Goal: Task Accomplishment & Management: Manage account settings

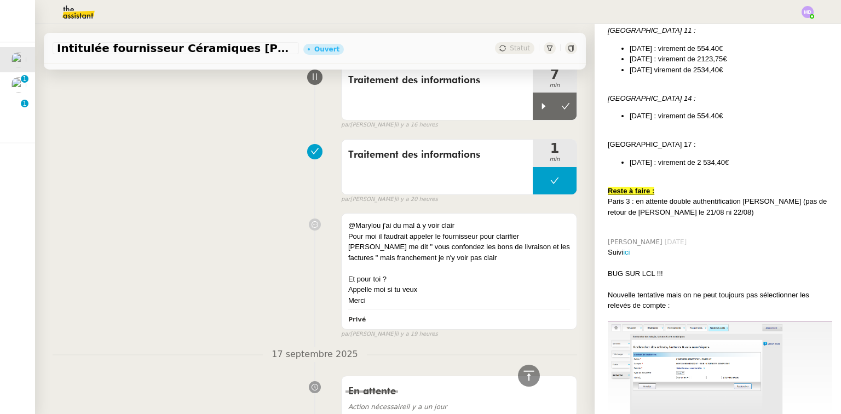
scroll to position [1795, 0]
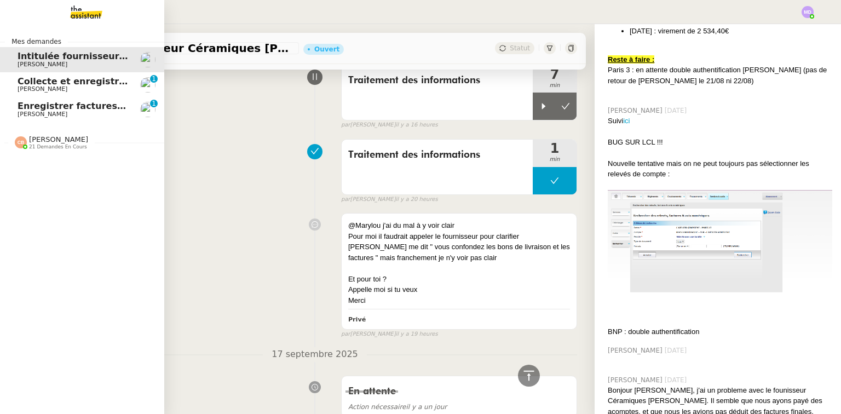
click at [25, 107] on span "Enregistrer factures sur ENERGYTRACK" at bounding box center [115, 106] width 194 height 10
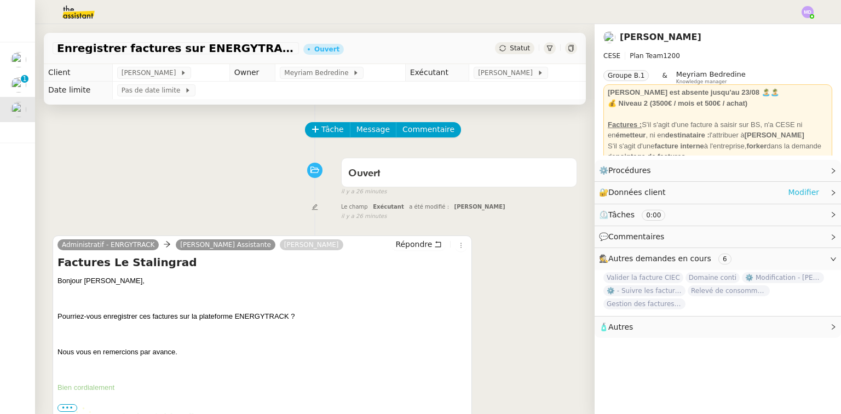
click at [795, 188] on link "Modifier" at bounding box center [803, 192] width 31 height 13
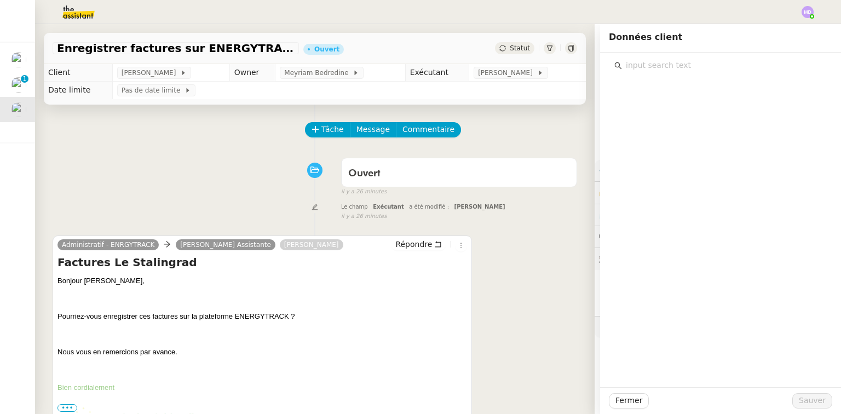
click at [639, 66] on input "text" at bounding box center [724, 65] width 205 height 15
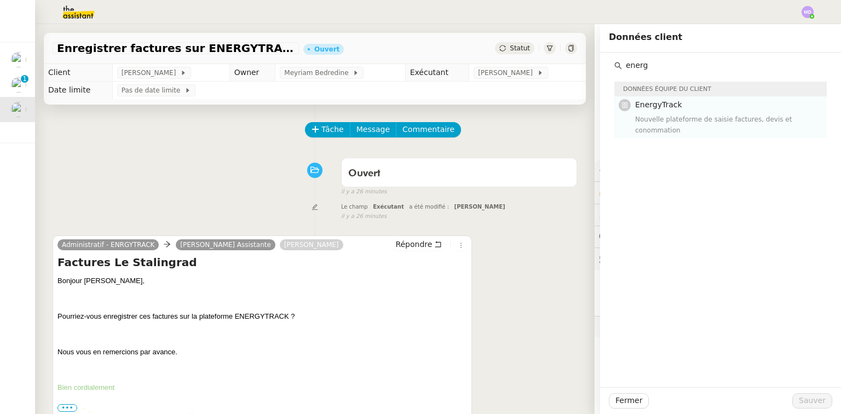
type input "energ"
click at [657, 105] on span "EnergyTrack" at bounding box center [658, 104] width 47 height 9
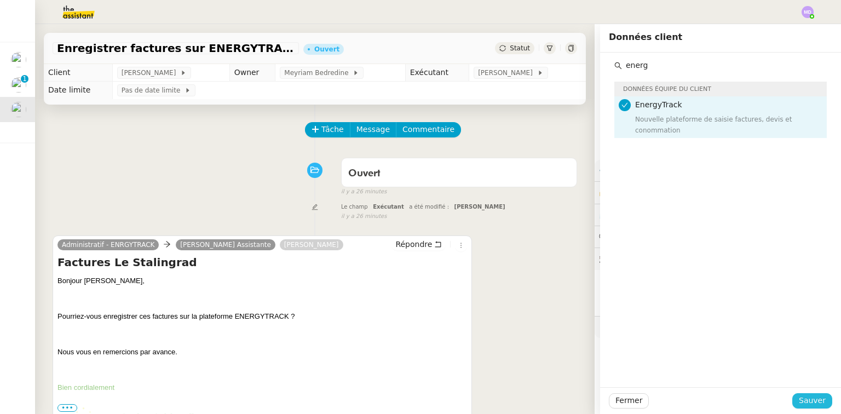
click at [802, 396] on span "Sauver" at bounding box center [811, 400] width 27 height 13
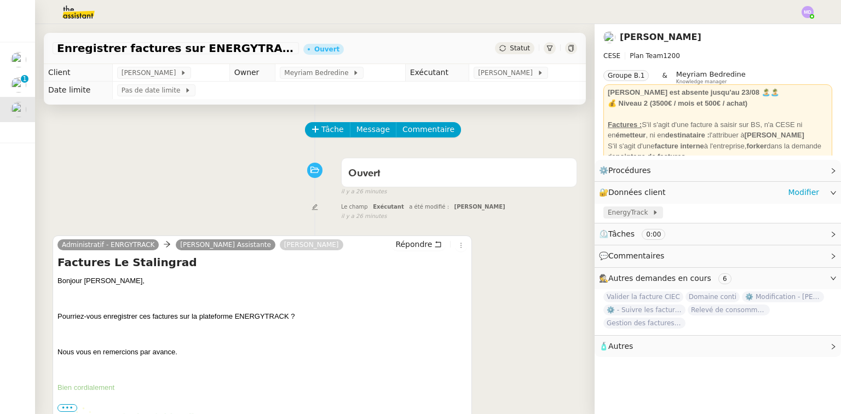
click at [632, 212] on span "EnergyTrack" at bounding box center [629, 212] width 44 height 11
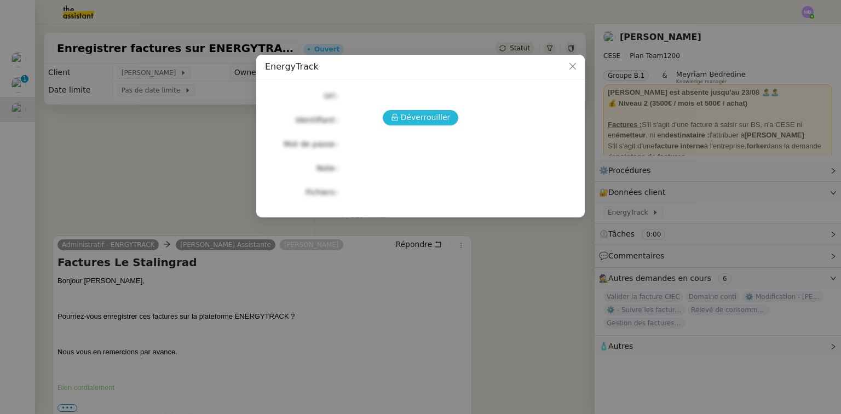
click at [424, 114] on span "Déverrouiller" at bounding box center [426, 117] width 50 height 13
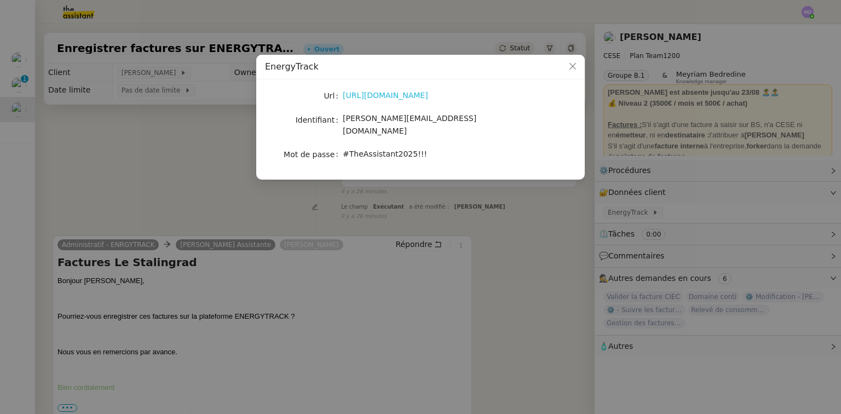
click at [384, 97] on link "[URL][DOMAIN_NAME]" at bounding box center [385, 95] width 85 height 9
click at [403, 121] on span "[PERSON_NAME][EMAIL_ADDRESS][DOMAIN_NAME]" at bounding box center [410, 124] width 134 height 21
copy span "[PERSON_NAME][EMAIL_ADDRESS][DOMAIN_NAME]"
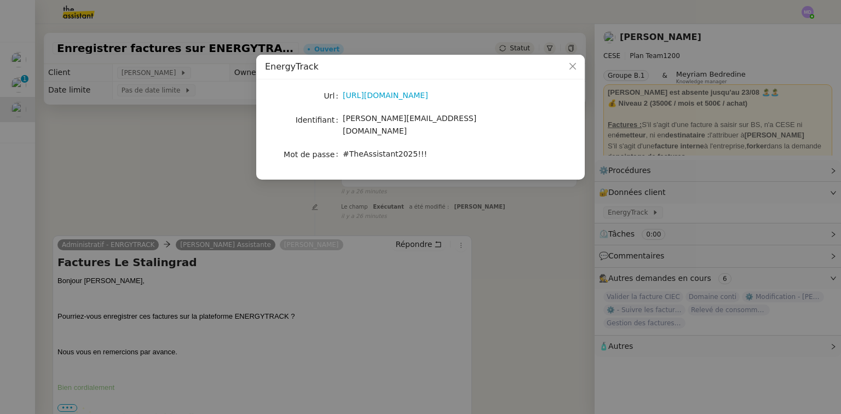
click at [490, 219] on nz-modal-container "EnergyTrack Url [URL][DOMAIN_NAME] Identifiant [PERSON_NAME][EMAIL_ADDRESS][DOM…" at bounding box center [420, 207] width 841 height 414
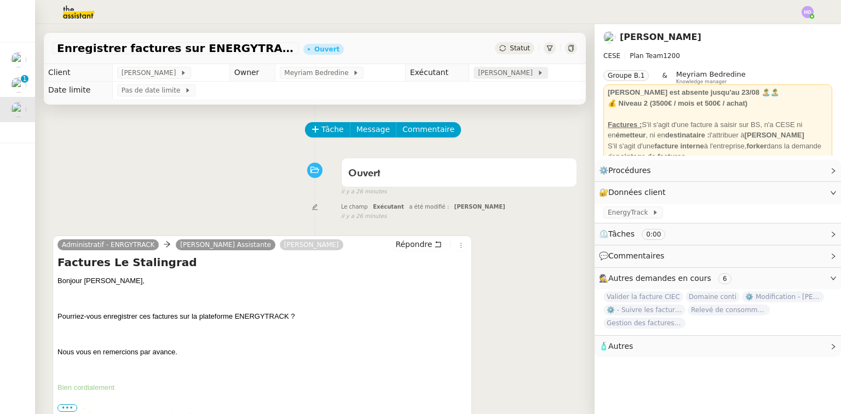
click at [479, 68] on span "[PERSON_NAME]" at bounding box center [507, 72] width 59 height 11
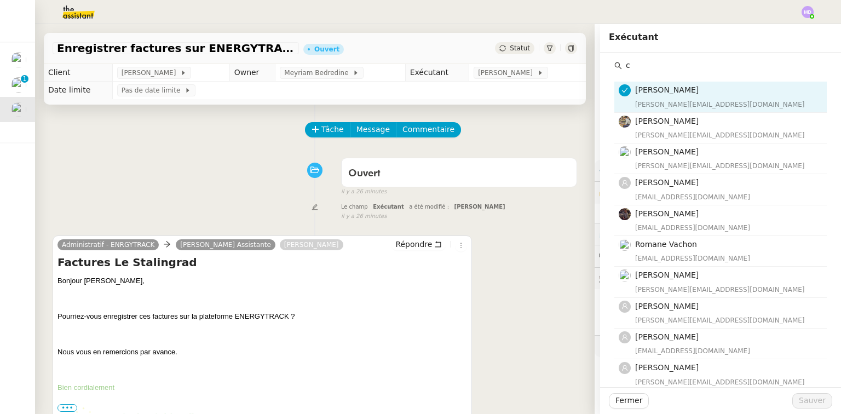
type input "c"
click at [514, 243] on div "Administratif - ENRGYTRACK [PERSON_NAME] Assistante [PERSON_NAME] Répondre Fact…" at bounding box center [315, 350] width 524 height 250
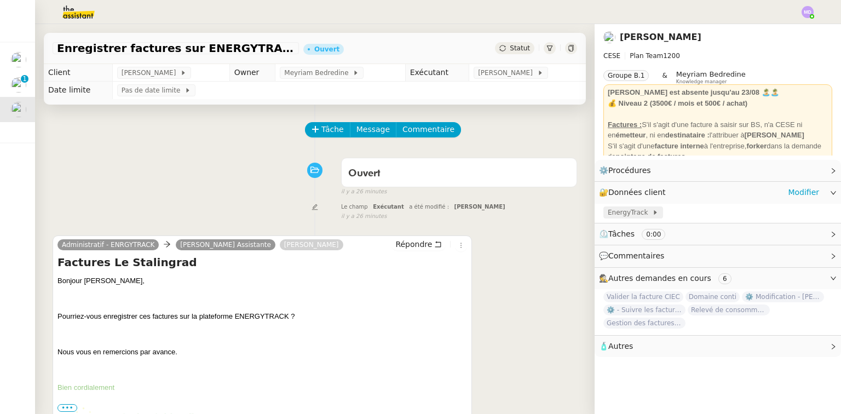
click at [630, 210] on span "EnergyTrack" at bounding box center [629, 212] width 44 height 11
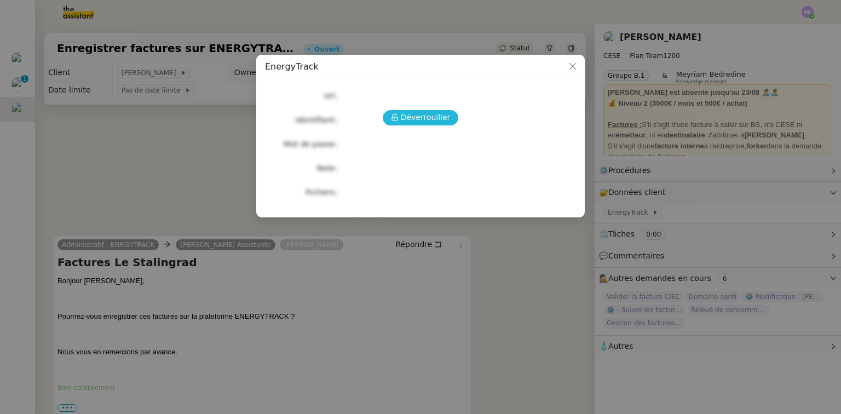
click at [413, 117] on span "Déverrouiller" at bounding box center [426, 117] width 50 height 13
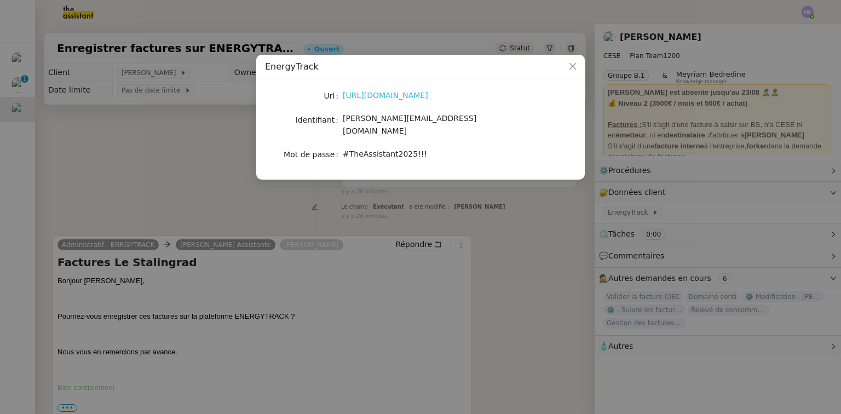
click at [368, 95] on link "[URL][DOMAIN_NAME]" at bounding box center [385, 95] width 85 height 9
click at [467, 211] on nz-modal-container "EnergyTrack Url [URL][DOMAIN_NAME] Identifiant [PERSON_NAME][EMAIL_ADDRESS][DOM…" at bounding box center [420, 207] width 841 height 414
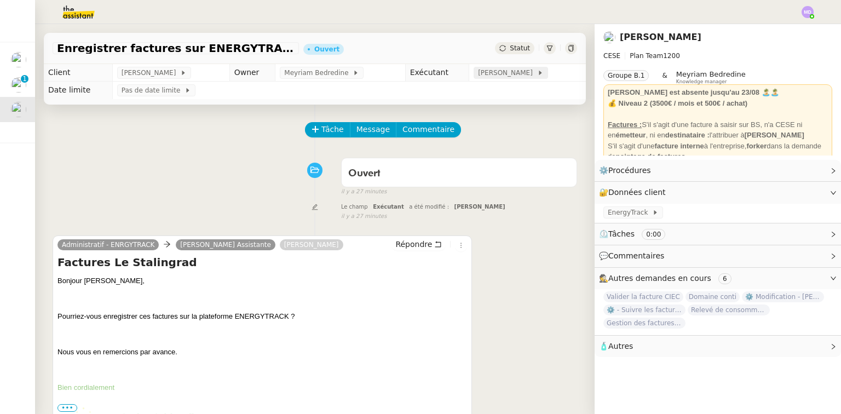
click at [490, 74] on span "[PERSON_NAME]" at bounding box center [507, 72] width 59 height 11
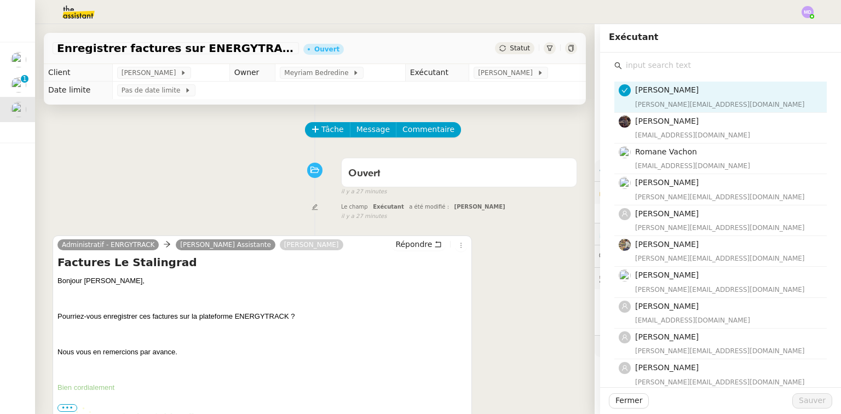
click at [659, 64] on input "text" at bounding box center [724, 65] width 205 height 15
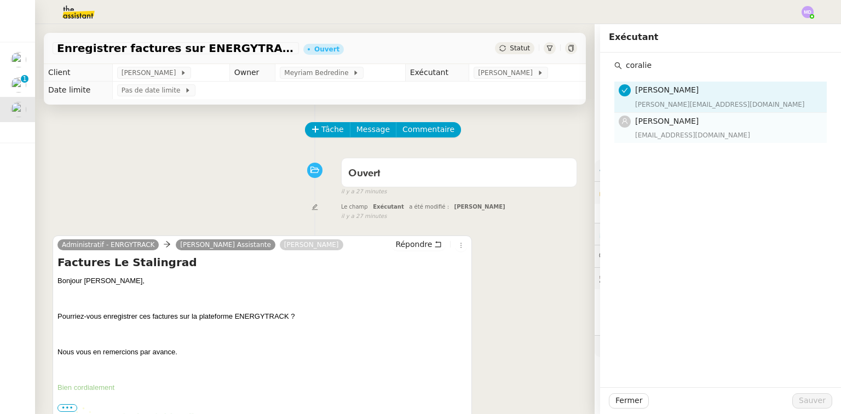
type input "coralie"
click at [658, 135] on div "[EMAIL_ADDRESS][DOMAIN_NAME]" at bounding box center [727, 135] width 185 height 11
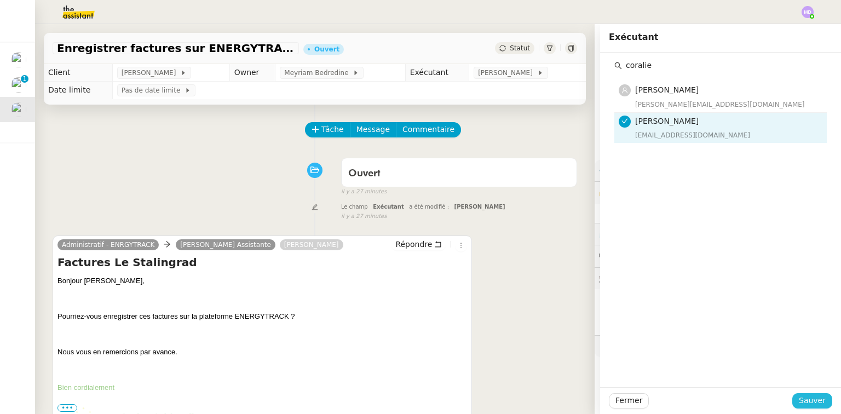
click at [808, 398] on span "Sauver" at bounding box center [811, 400] width 27 height 13
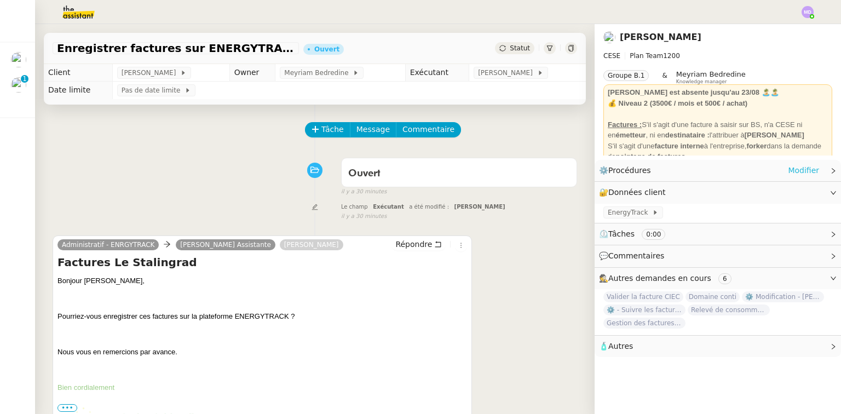
click at [795, 169] on link "Modifier" at bounding box center [803, 170] width 31 height 13
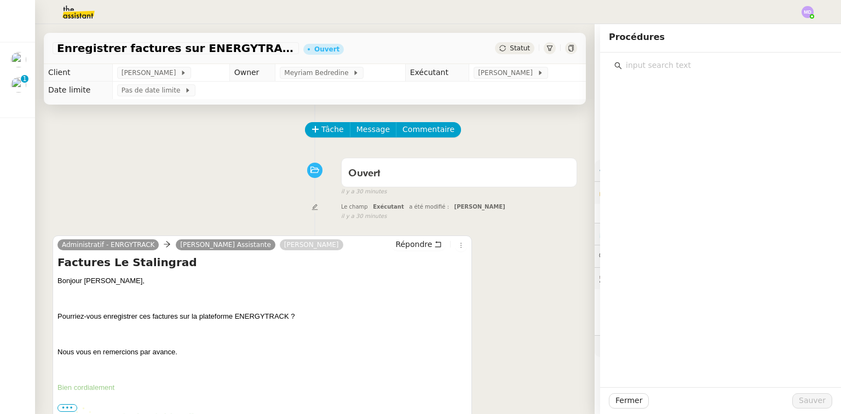
click at [670, 66] on input "text" at bounding box center [724, 65] width 205 height 15
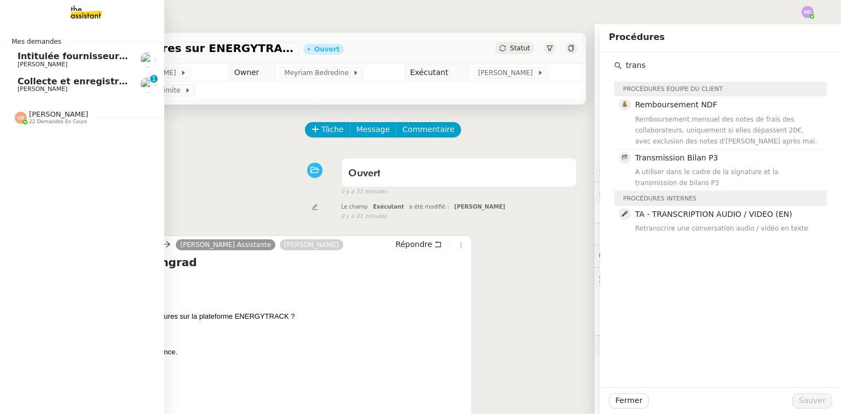
type input "trans"
click at [20, 86] on span "[PERSON_NAME]" at bounding box center [43, 88] width 50 height 7
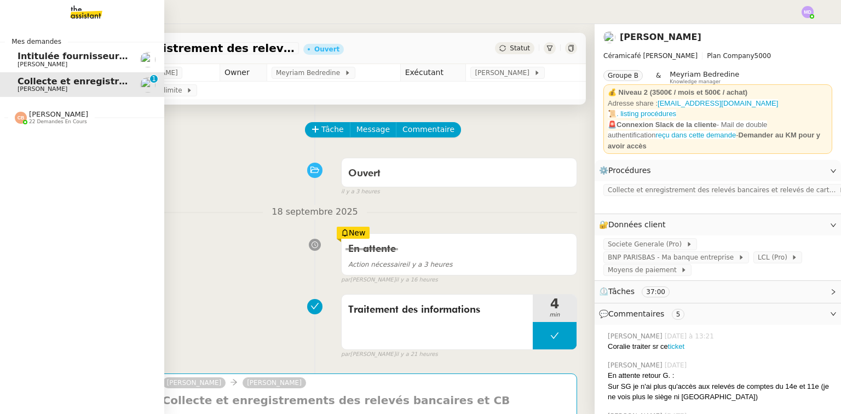
click at [22, 63] on span "[PERSON_NAME]" at bounding box center [43, 64] width 50 height 7
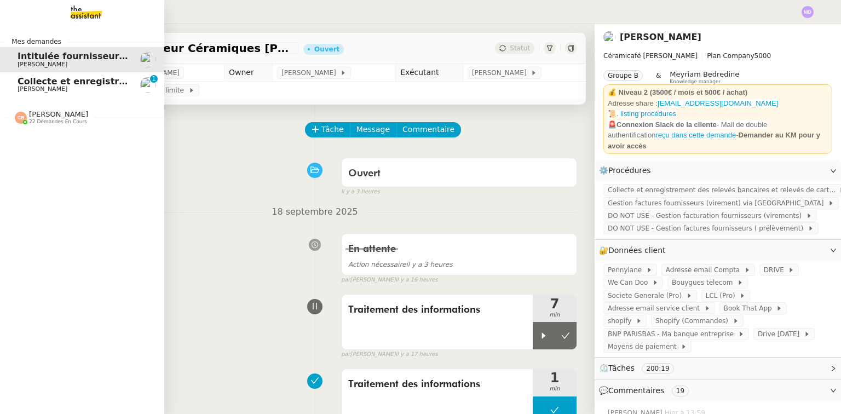
click at [31, 59] on span "Intitulée fournisseur Céramiques [PERSON_NAME]" at bounding box center [141, 56] width 247 height 10
click at [27, 85] on span "Collecte et enregistrement des relevés bancaires et relevés de cartes bancaires…" at bounding box center [261, 81] width 486 height 10
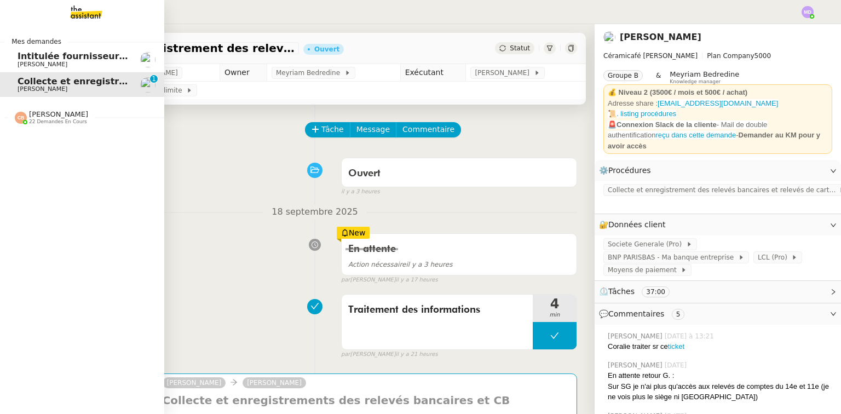
click at [67, 67] on span "[PERSON_NAME]" at bounding box center [43, 64] width 50 height 7
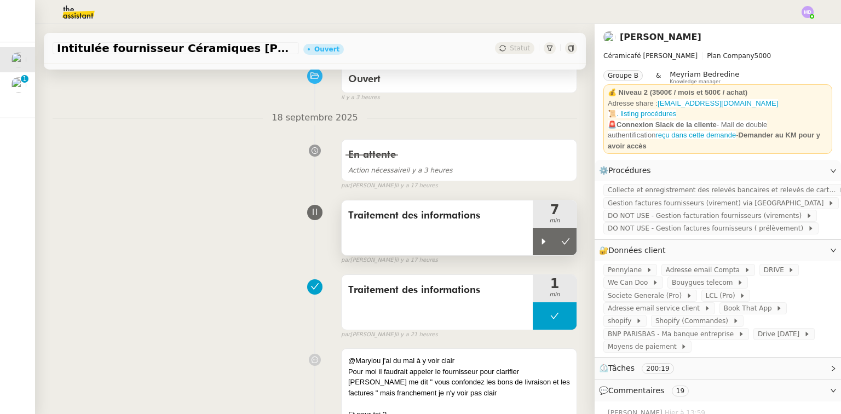
scroll to position [131, 0]
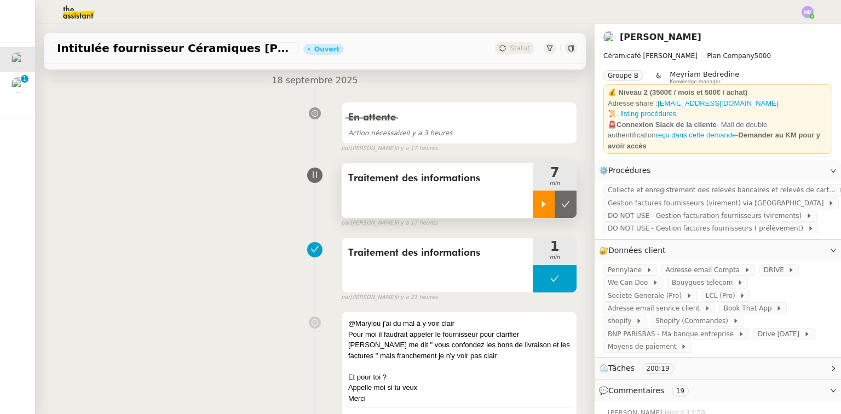
click at [539, 202] on icon at bounding box center [543, 204] width 9 height 9
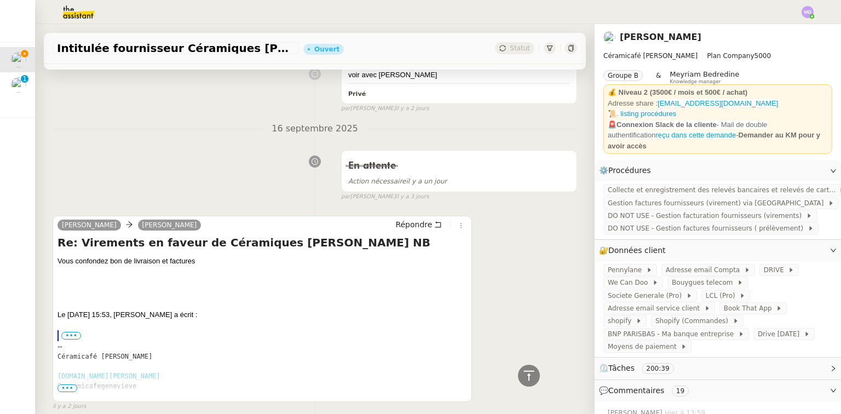
scroll to position [164, 0]
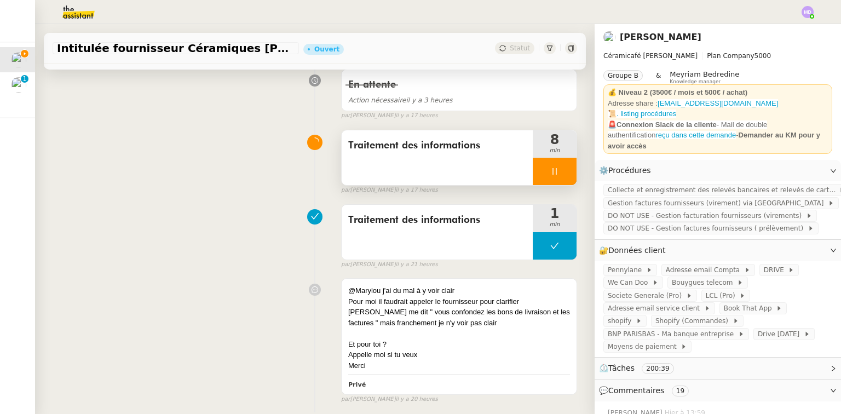
click at [551, 167] on div at bounding box center [554, 171] width 44 height 27
click at [561, 167] on icon at bounding box center [565, 171] width 9 height 9
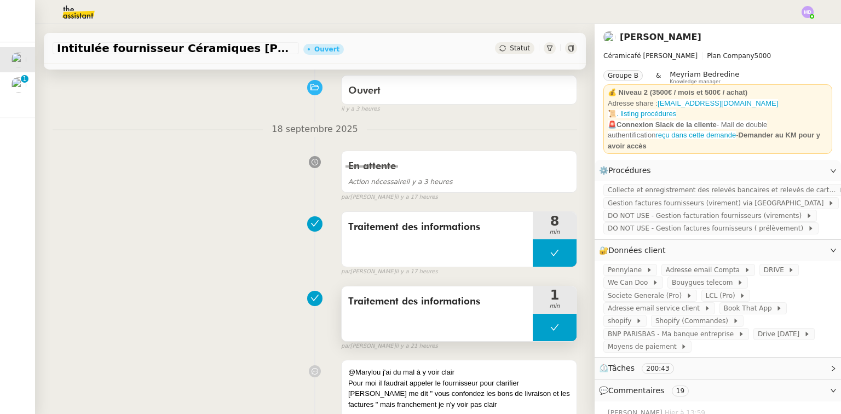
scroll to position [131, 0]
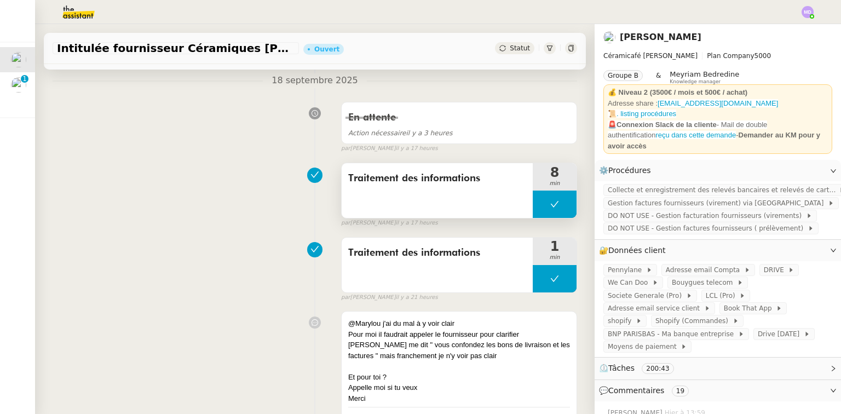
click at [536, 204] on button at bounding box center [554, 203] width 44 height 27
click at [539, 203] on icon at bounding box center [543, 204] width 9 height 9
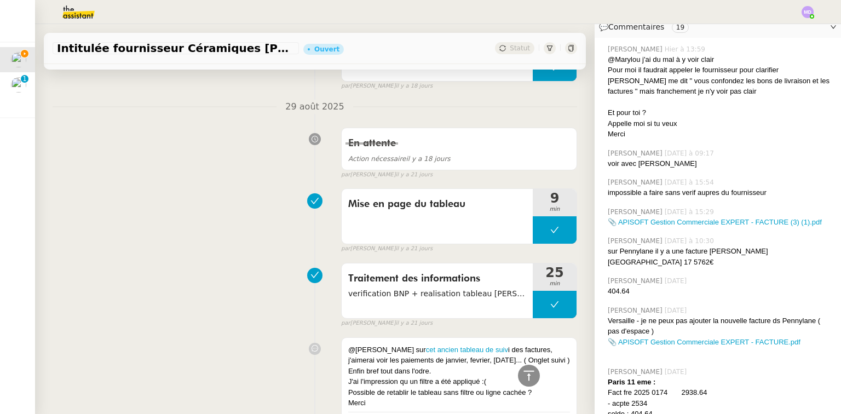
scroll to position [394, 0]
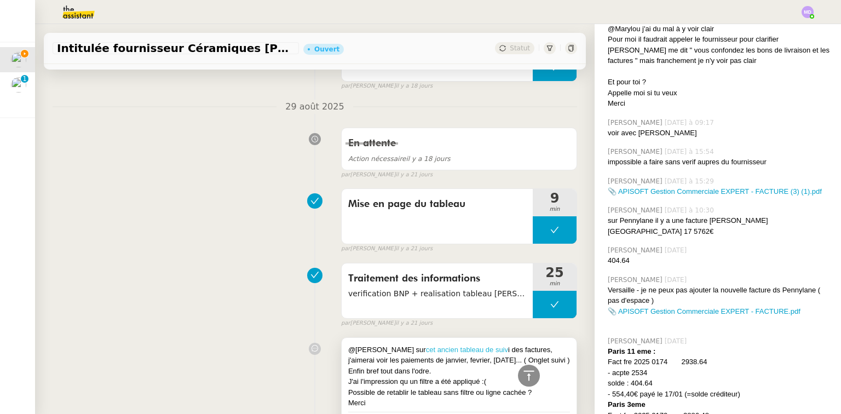
click at [429, 345] on link "cet ancien tableau de suiv" at bounding box center [467, 349] width 82 height 8
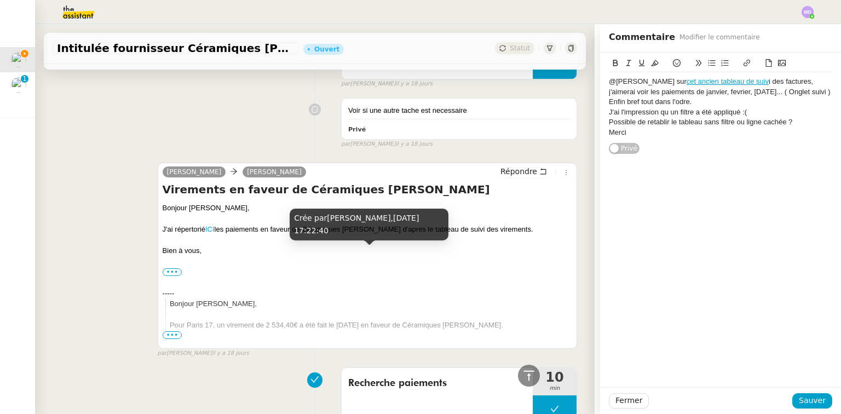
scroll to position [4173, 0]
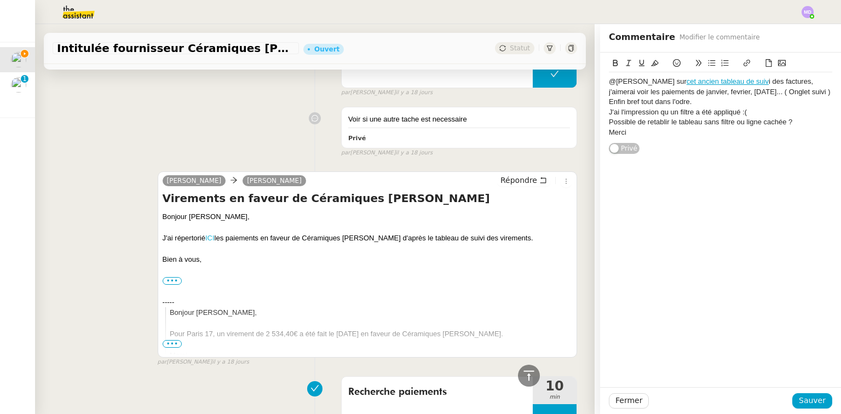
click at [210, 234] on link "ICI" at bounding box center [209, 238] width 9 height 8
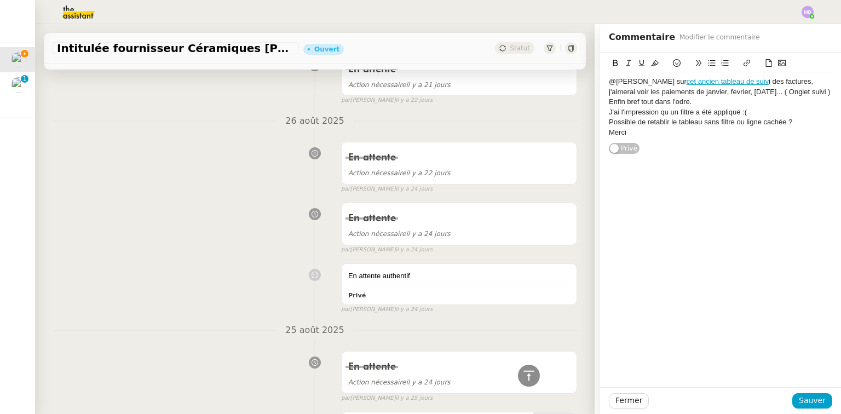
scroll to position [4928, 0]
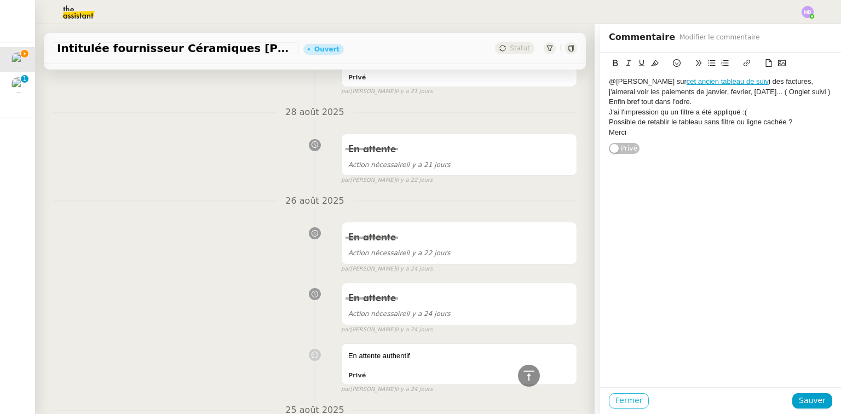
click at [615, 395] on span "Fermer" at bounding box center [628, 400] width 27 height 13
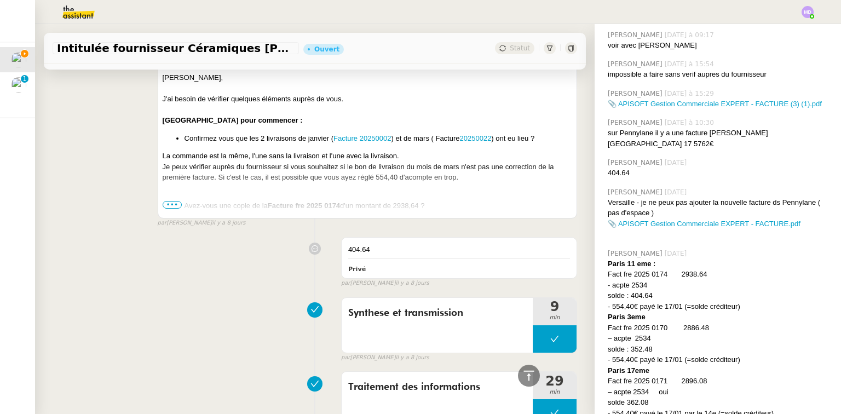
scroll to position [2560, 0]
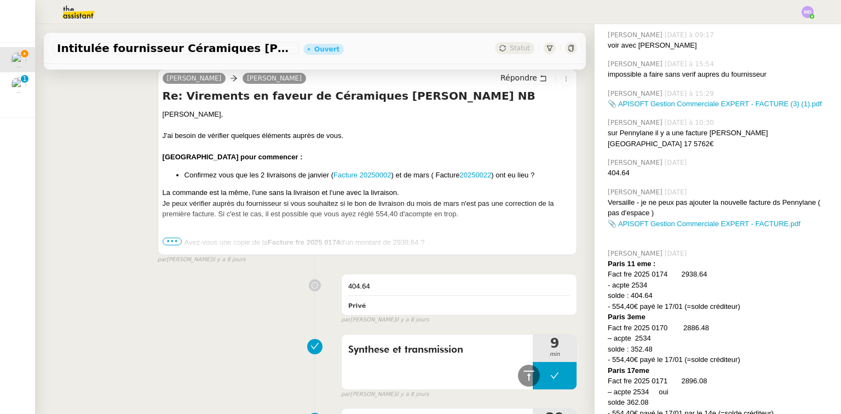
click at [175, 238] on span "•••" at bounding box center [173, 242] width 20 height 8
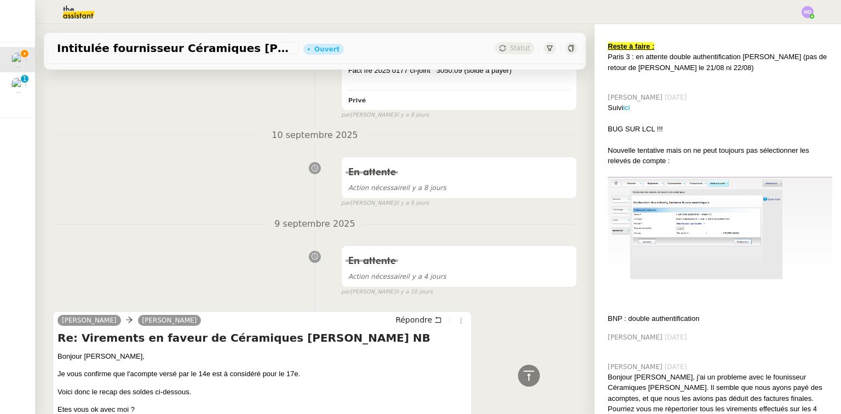
scroll to position [4136, 0]
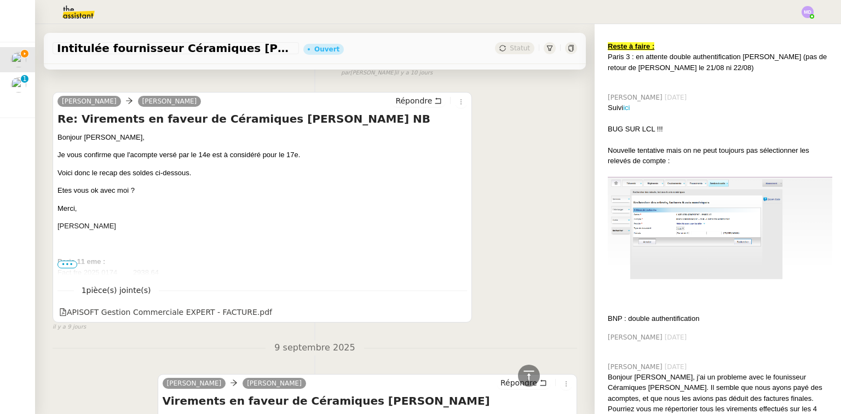
click at [70, 260] on span "•••" at bounding box center [67, 264] width 20 height 8
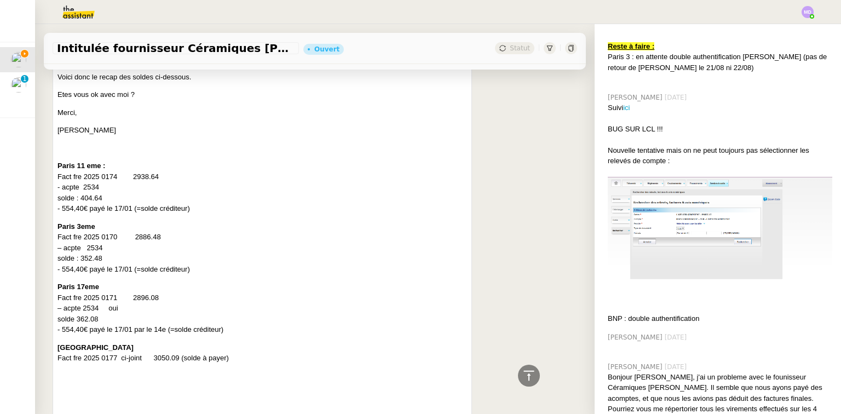
scroll to position [4247, 0]
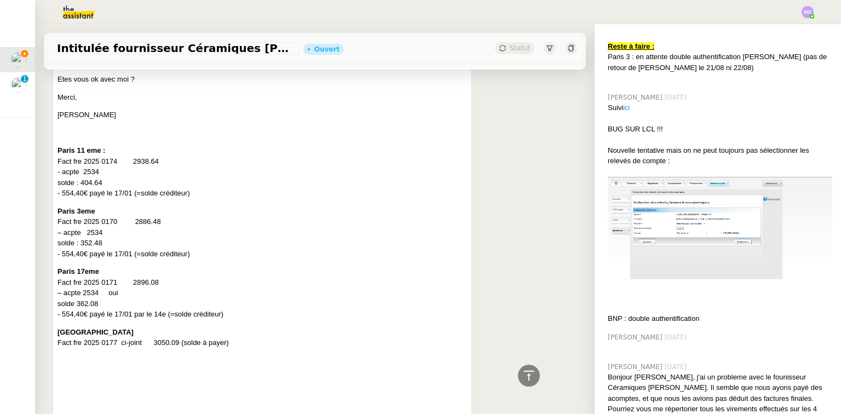
drag, startPoint x: 130, startPoint y: 151, endPoint x: 167, endPoint y: 148, distance: 37.3
click at [167, 148] on p "Paris 11 eme : Fact fre 2025 0174 2938.64 - acpte 2534 solde : 404.64 - 554,40€…" at bounding box center [261, 172] width 409 height 54
click at [86, 158] on p "Paris 11 eme : Fact fre 2025 0174 2938.64 - acpte 2534 solde : 404.64 - 554,40€…" at bounding box center [261, 172] width 409 height 54
drag, startPoint x: 82, startPoint y: 159, endPoint x: 99, endPoint y: 159, distance: 16.4
click at [99, 159] on p "Paris 11 eme : Fact fre 2025 0174 2938.64 - acpte 2534 solde : 404.64 - 554,40€…" at bounding box center [261, 172] width 409 height 54
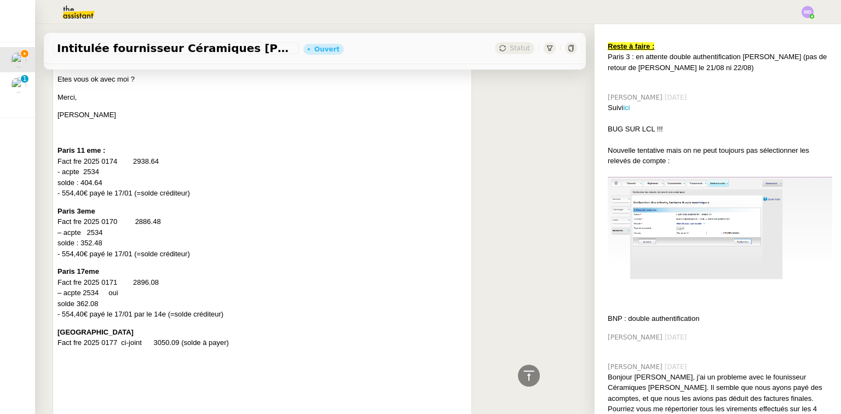
click at [90, 170] on p "Paris 11 eme : Fact fre 2025 0174 2938.64 - acpte 2534 solde : 404.64 - 554,40€…" at bounding box center [261, 172] width 409 height 54
drag, startPoint x: 79, startPoint y: 171, endPoint x: 102, endPoint y: 171, distance: 23.0
click at [102, 171] on p "Paris 11 eme : Fact fre 2025 0174 2938.64 - acpte 2534 solde : 404.64 - 554,40€…" at bounding box center [261, 172] width 409 height 54
click at [102, 186] on div "Bonjour [PERSON_NAME], Je vous confirme que l'acompte versé par le 14e est à co…" at bounding box center [261, 286] width 409 height 530
click at [97, 162] on p "Paris 11 eme : Fact fre 2025 0174 2938.64 - acpte 2534 solde : 404.64 - 554,40€…" at bounding box center [261, 172] width 409 height 54
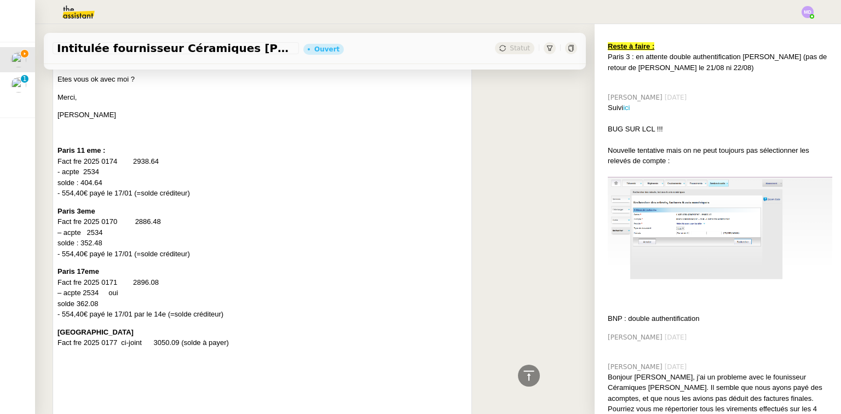
click at [97, 176] on p "Paris 11 eme : Fact fre 2025 0174 2938.64 - acpte 2534 solde : 404.64 - 554,40€…" at bounding box center [261, 172] width 409 height 54
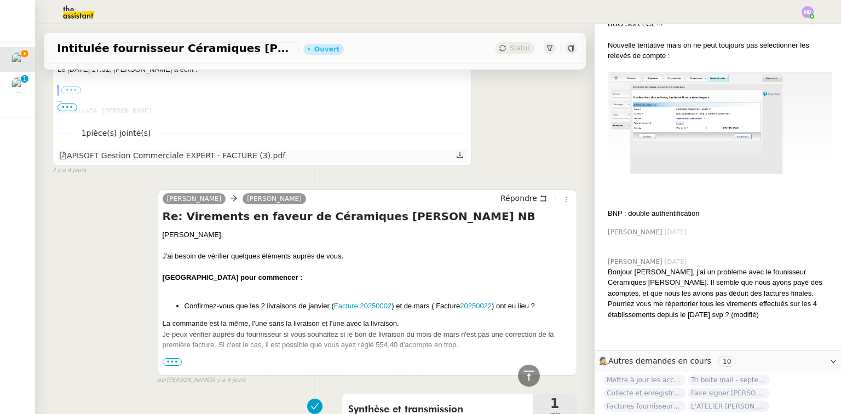
scroll to position [1707, 0]
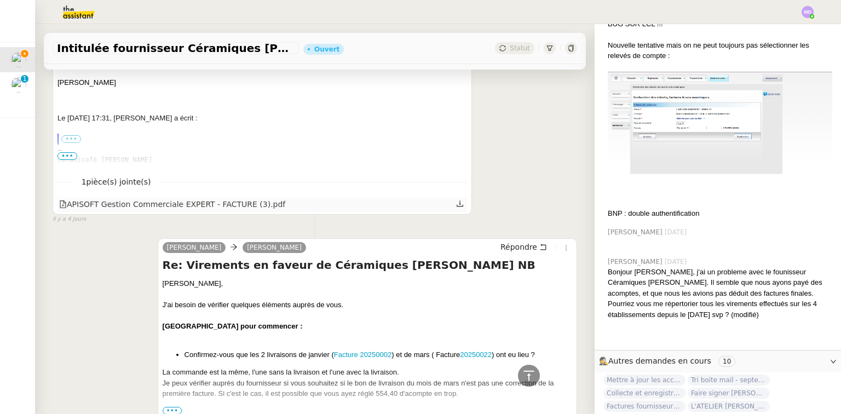
click at [456, 200] on icon at bounding box center [460, 204] width 8 height 8
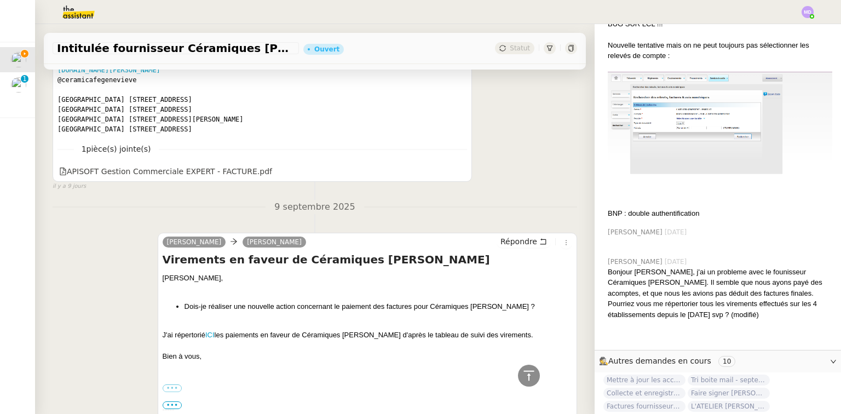
scroll to position [4652, 0]
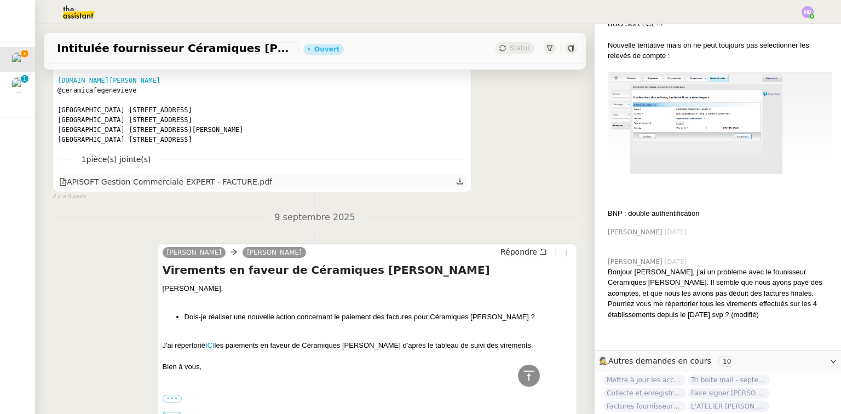
click at [456, 177] on icon at bounding box center [460, 181] width 8 height 8
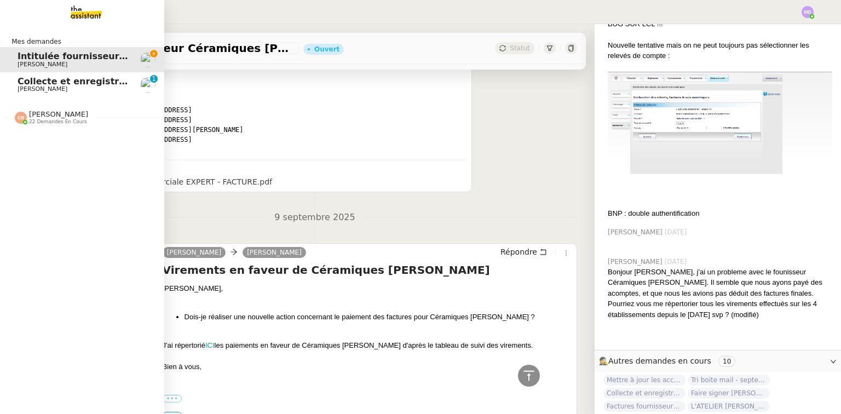
click at [63, 109] on span "[PERSON_NAME] 22 demandes en cours" at bounding box center [86, 112] width 164 height 23
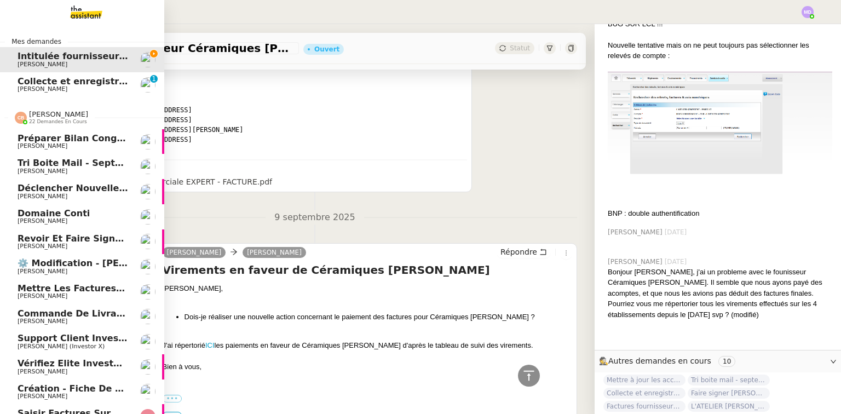
click at [61, 122] on span "22 demandes en cours" at bounding box center [58, 122] width 58 height 6
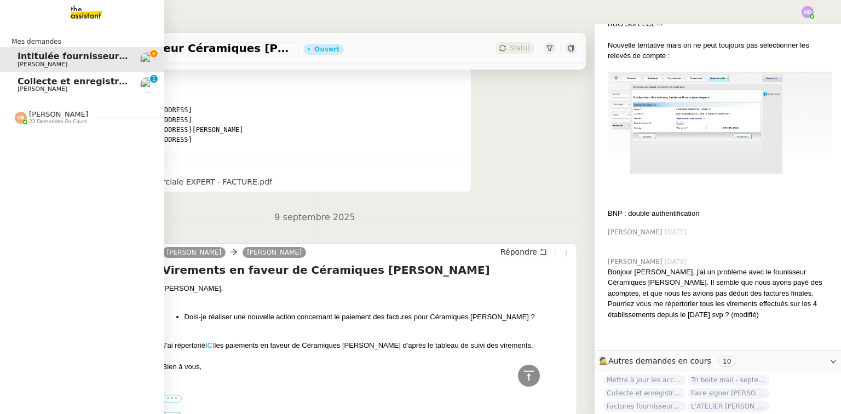
click at [65, 118] on span "[PERSON_NAME]" at bounding box center [58, 114] width 59 height 8
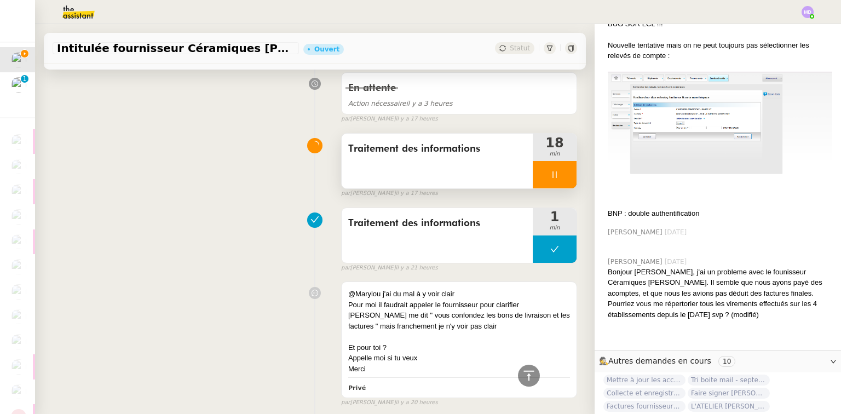
scroll to position [0, 0]
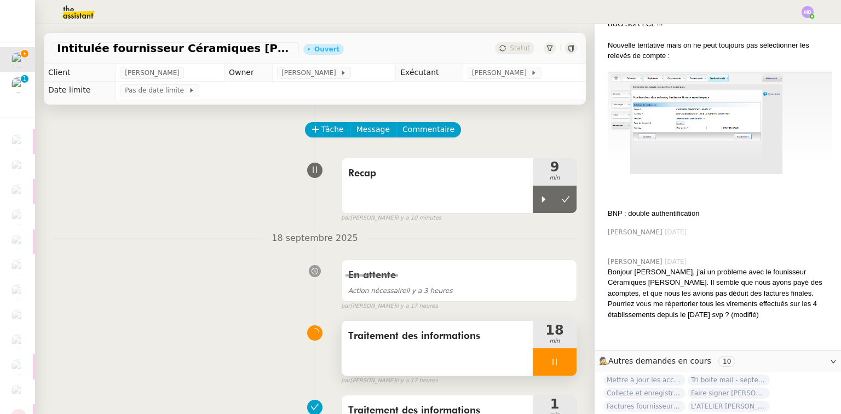
click at [553, 361] on div at bounding box center [554, 361] width 44 height 27
click at [560, 361] on button at bounding box center [565, 361] width 22 height 27
click at [491, 73] on span "[PERSON_NAME]" at bounding box center [501, 72] width 59 height 11
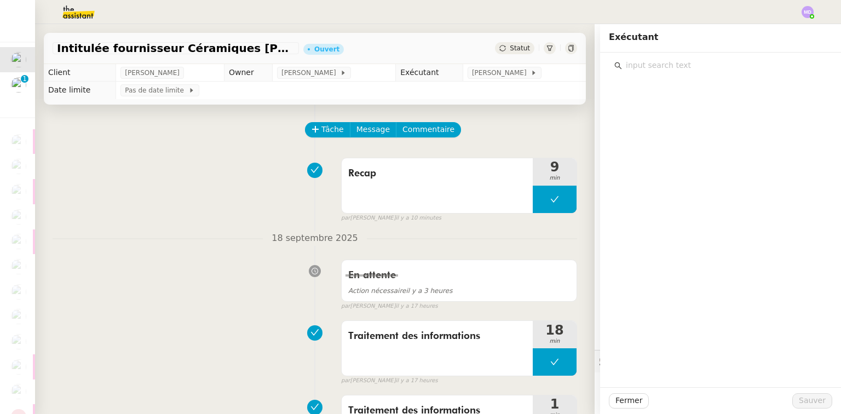
click at [699, 65] on input "text" at bounding box center [724, 65] width 205 height 15
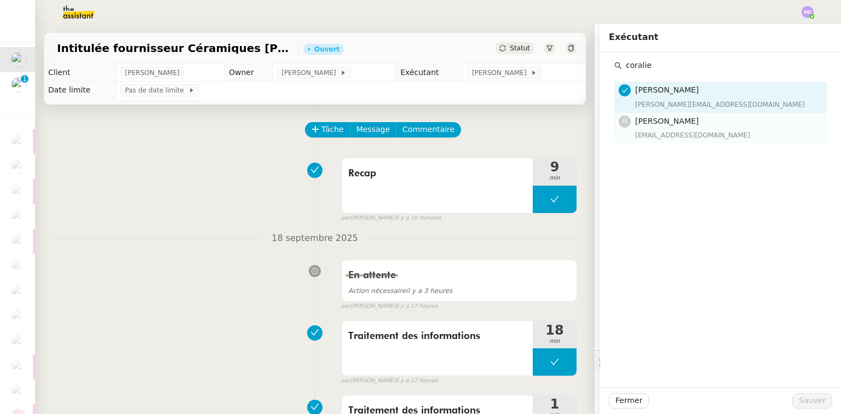
type input "coralie"
click at [680, 123] on h4 "[PERSON_NAME]" at bounding box center [727, 121] width 185 height 13
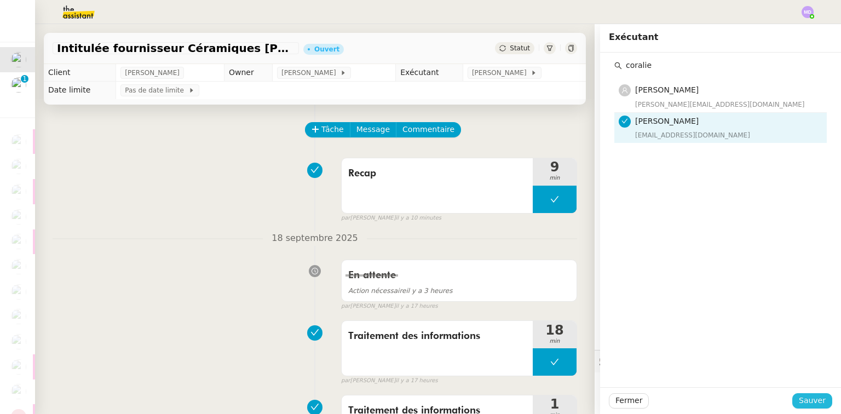
click at [801, 396] on span "Sauver" at bounding box center [811, 400] width 27 height 13
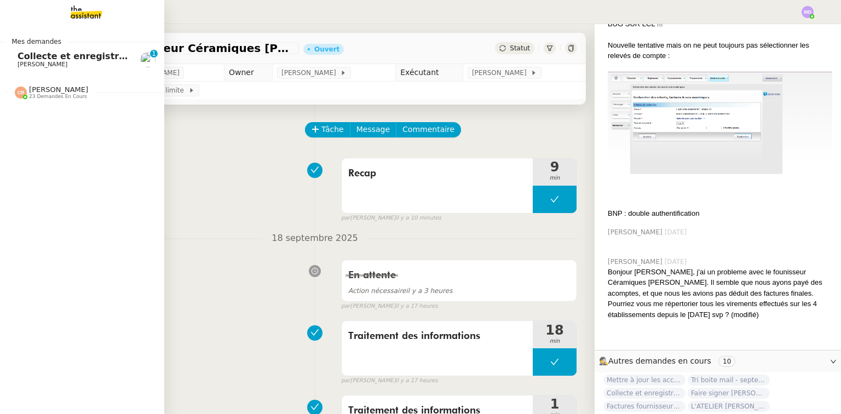
click at [18, 56] on span "Collecte et enregistrement des relevés bancaires et relevés de cartes bancaires…" at bounding box center [261, 56] width 486 height 10
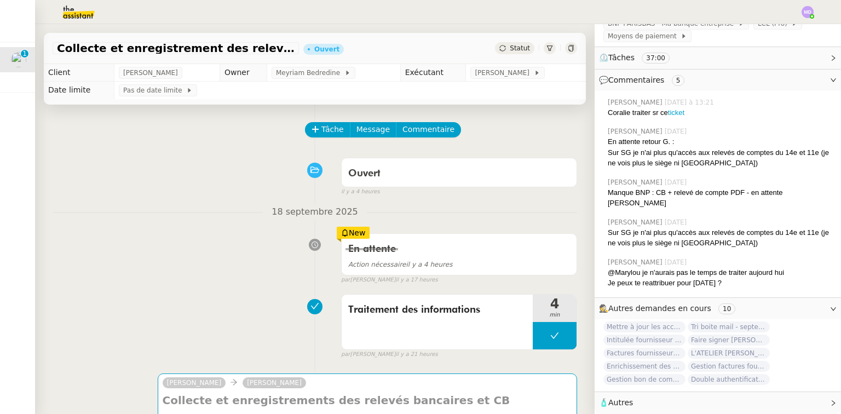
scroll to position [210, 0]
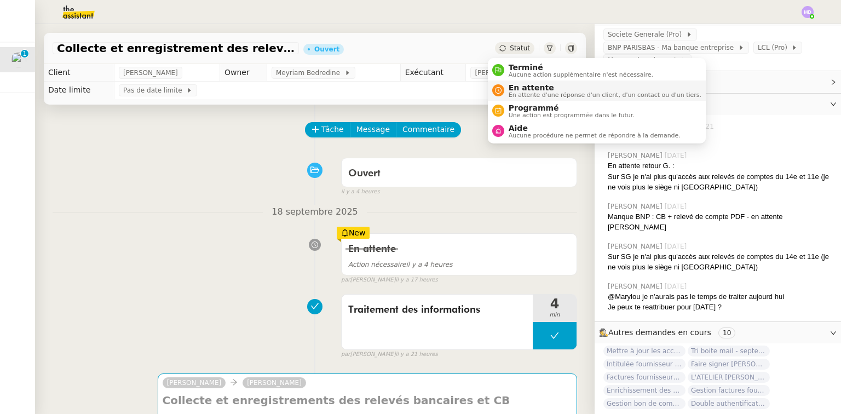
click at [517, 85] on span "En attente" at bounding box center [604, 87] width 193 height 9
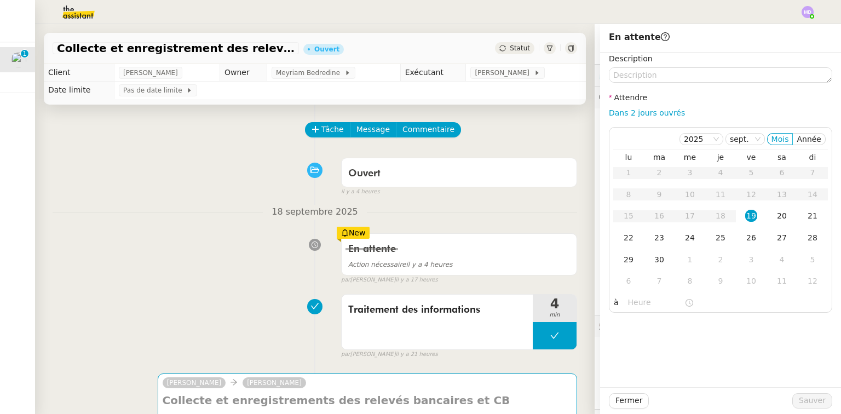
scroll to position [210, 0]
click at [639, 107] on div "Dans 2 jours ouvrés" at bounding box center [720, 113] width 223 height 13
click at [639, 112] on link "Dans 2 jours ouvrés" at bounding box center [647, 112] width 76 height 9
type input "07:00"
click at [522, 134] on div "Tâche Message Commentaire" at bounding box center [441, 135] width 271 height 26
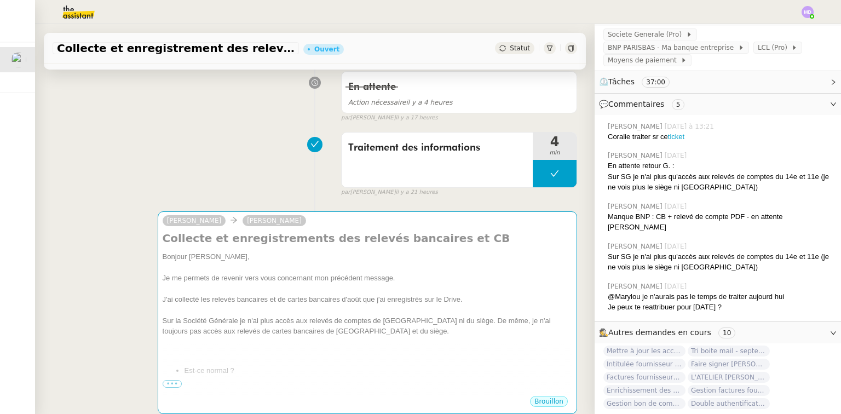
scroll to position [175, 0]
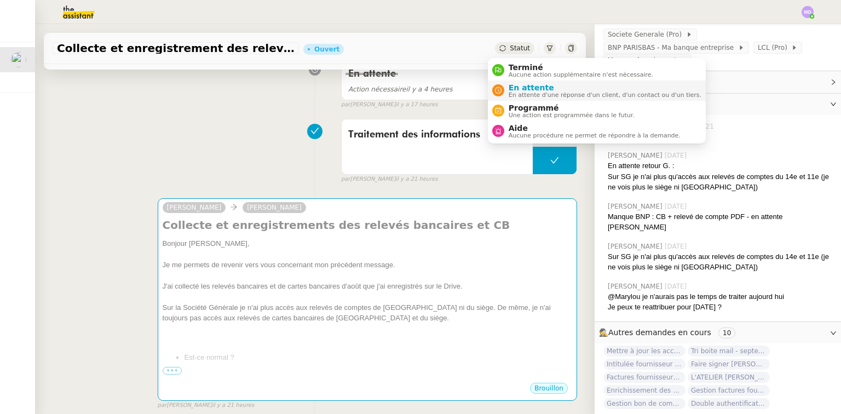
click at [514, 82] on li "En attente En attente d'une réponse d'un client, d'un contact ou d'un tiers." at bounding box center [597, 90] width 218 height 20
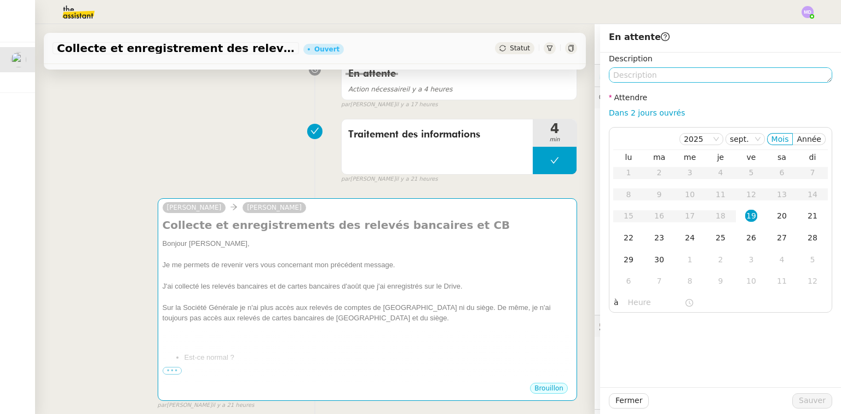
scroll to position [210, 0]
click at [628, 110] on link "Dans 2 jours ouvrés" at bounding box center [647, 112] width 76 height 9
type input "07:00"
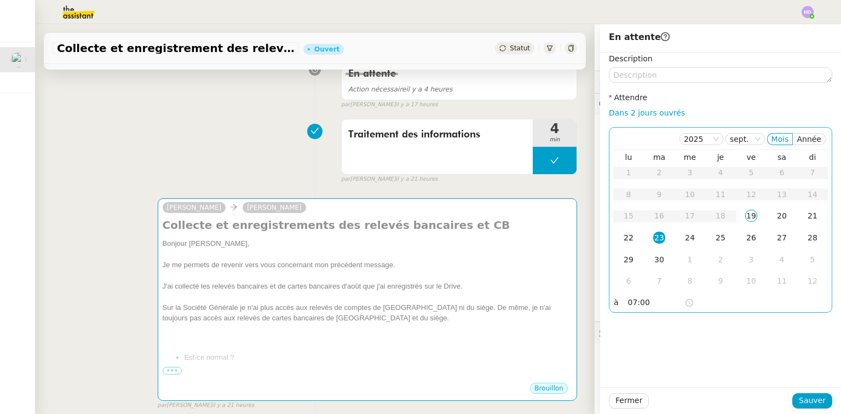
drag, startPoint x: 619, startPoint y: 236, endPoint x: 623, endPoint y: 245, distance: 9.6
click at [622, 236] on div "22" at bounding box center [628, 237] width 12 height 12
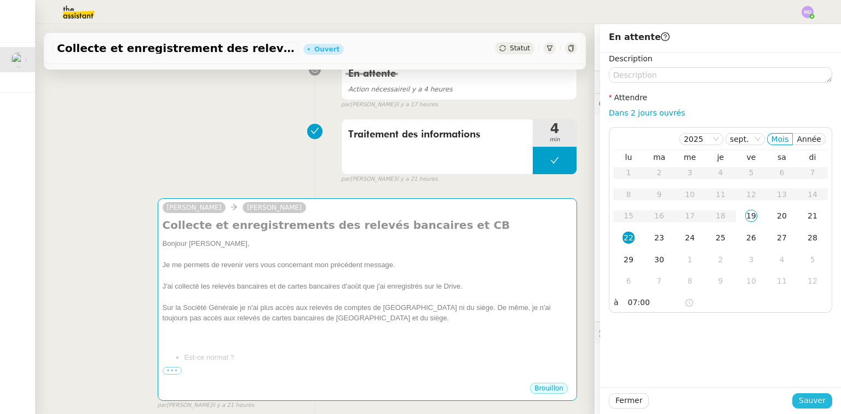
click at [819, 403] on span "Sauver" at bounding box center [811, 400] width 27 height 13
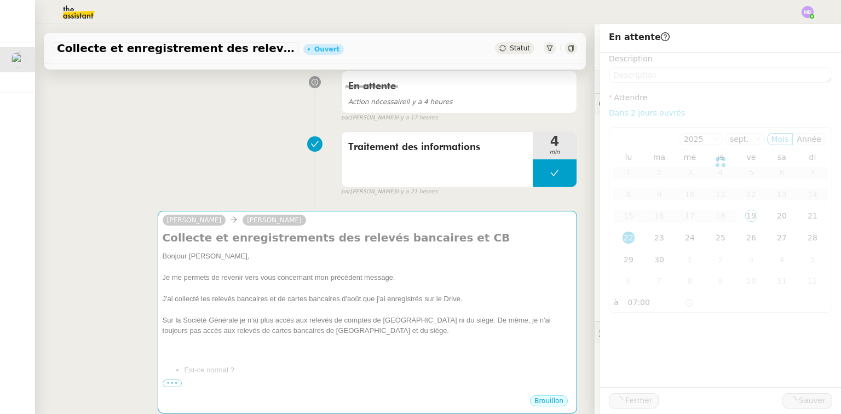
scroll to position [188, 0]
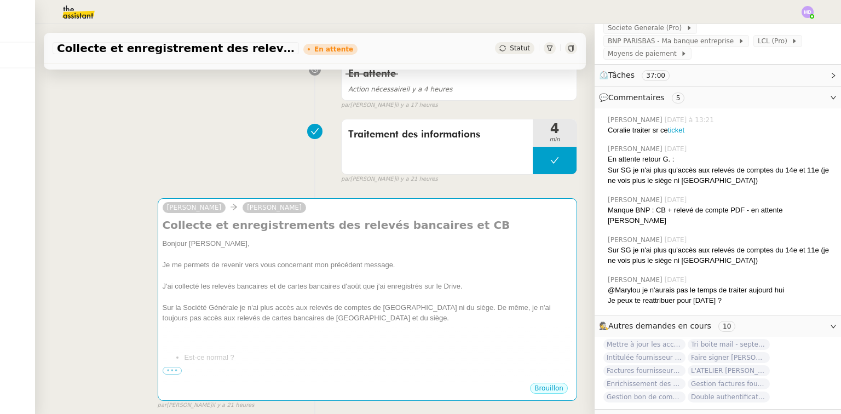
scroll to position [210, 0]
